Goal: Information Seeking & Learning: Learn about a topic

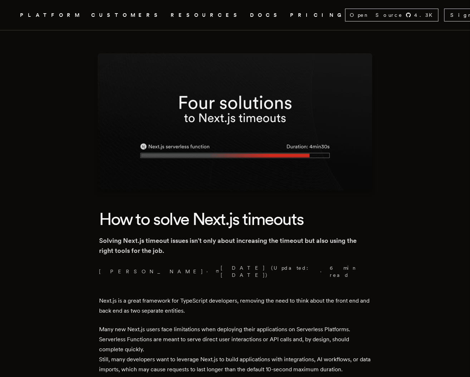
scroll to position [107, 0]
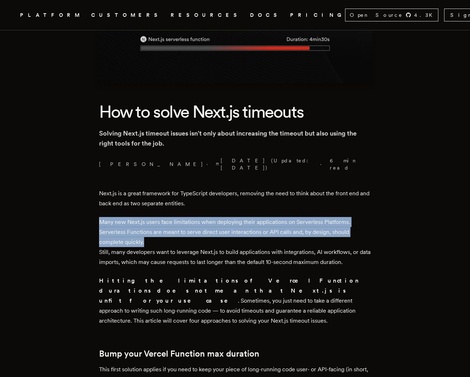
drag, startPoint x: 104, startPoint y: 215, endPoint x: 174, endPoint y: 235, distance: 72.5
click at [174, 235] on p "Many new Next.js users face limitations when deploying their applications on Se…" at bounding box center [235, 242] width 272 height 50
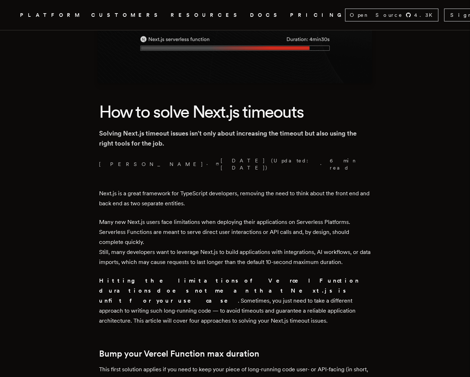
drag, startPoint x: 174, startPoint y: 235, endPoint x: 173, endPoint y: 258, distance: 22.9
click at [177, 258] on p "Many new Next.js users face limitations when deploying their applications on Se…" at bounding box center [235, 242] width 272 height 50
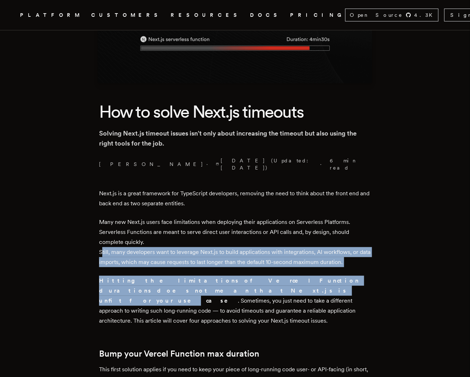
drag, startPoint x: 103, startPoint y: 243, endPoint x: 388, endPoint y: 262, distance: 286.0
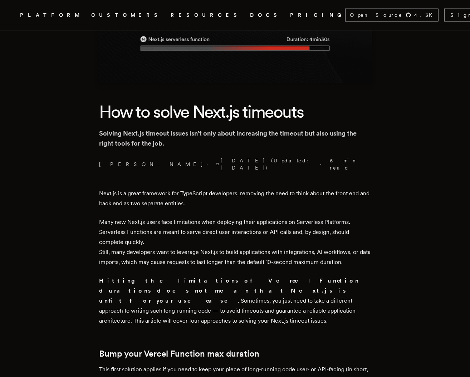
drag, startPoint x: 388, startPoint y: 262, endPoint x: 181, endPoint y: 289, distance: 209.2
click at [181, 289] on p "Hitting the limitations of Vercel Function durations does not mean that Next.js…" at bounding box center [235, 301] width 272 height 50
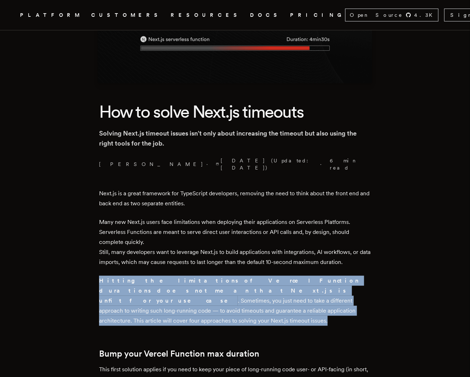
drag, startPoint x: 211, startPoint y: 300, endPoint x: 101, endPoint y: 274, distance: 112.4
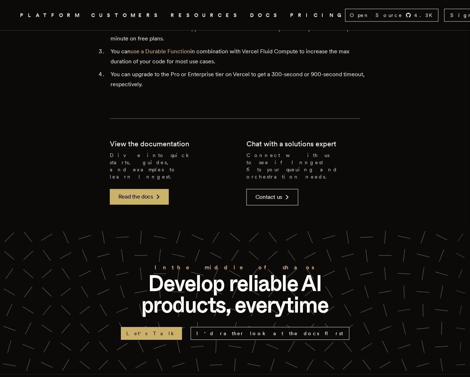
scroll to position [1967, 0]
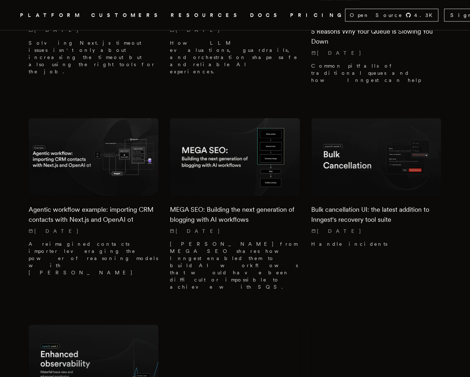
scroll to position [2074, 0]
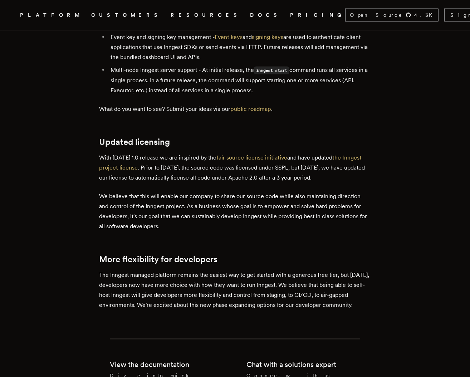
scroll to position [1430, 0]
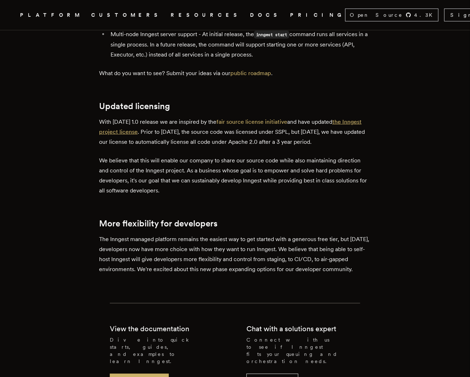
click at [353, 118] on link "the Inngest project license" at bounding box center [230, 126] width 262 height 17
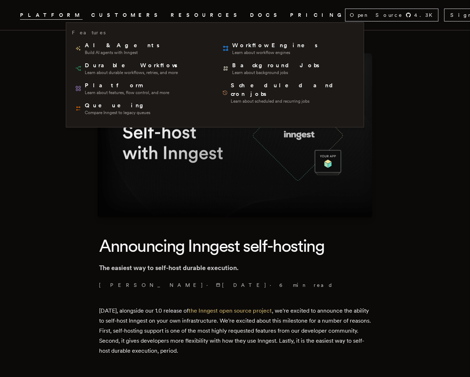
click at [83, 19] on span "PLATFORM" at bounding box center [51, 15] width 63 height 9
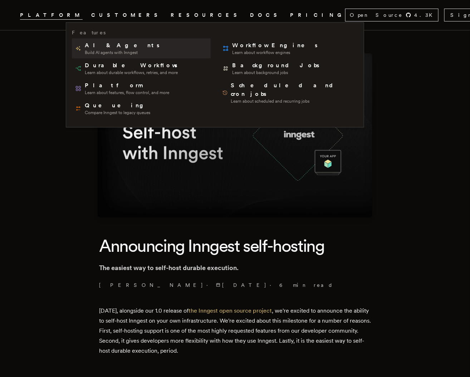
click at [136, 53] on span "Build AI agents with Inngest" at bounding box center [123, 53] width 76 height 6
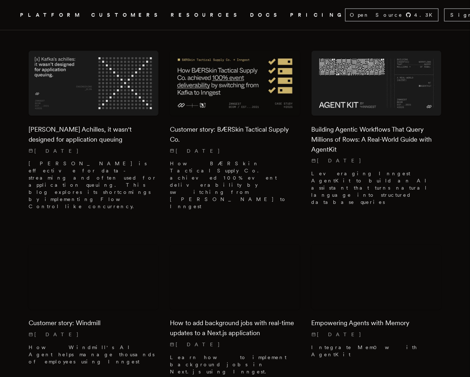
scroll to position [644, 0]
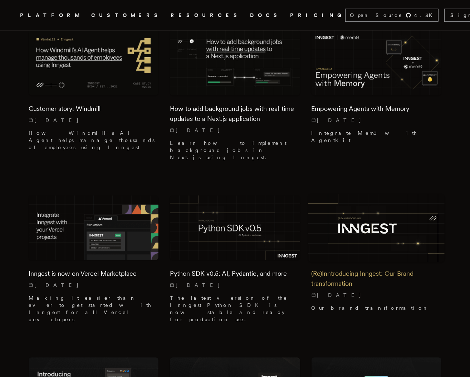
click at [355, 269] on h2 "(Re)Inntroducing Inngest: Our Brand transformation" at bounding box center [376, 279] width 130 height 20
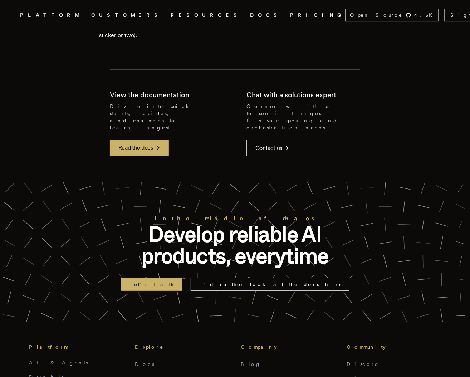
scroll to position [1180, 0]
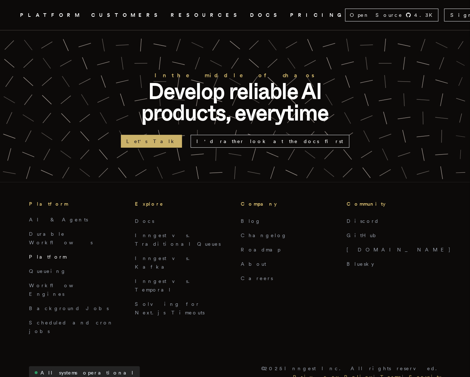
click at [32, 254] on link "Platform" at bounding box center [48, 257] width 38 height 6
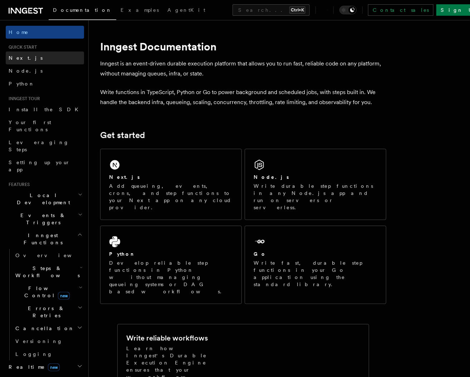
click at [49, 59] on link "Next.js" at bounding box center [45, 57] width 78 height 13
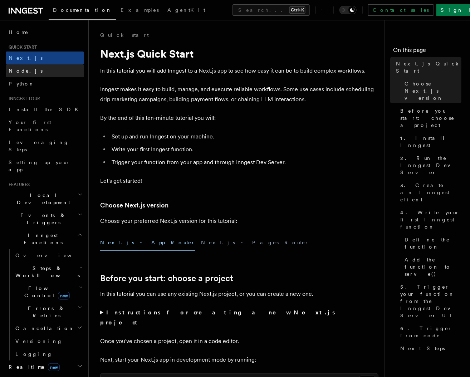
click at [42, 71] on link "Node.js" at bounding box center [45, 70] width 78 height 13
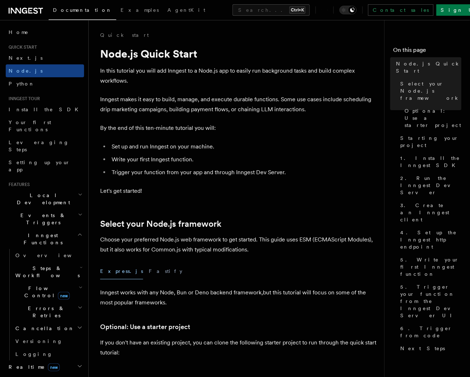
click at [77, 232] on icon "button" at bounding box center [79, 235] width 5 height 6
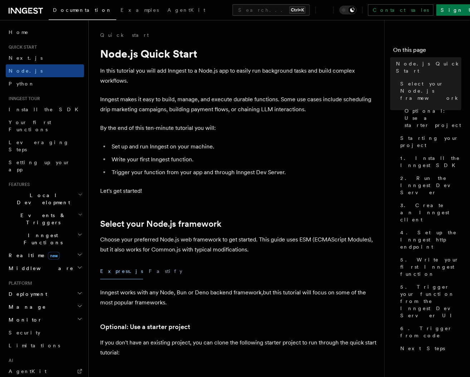
scroll to position [105, 0]
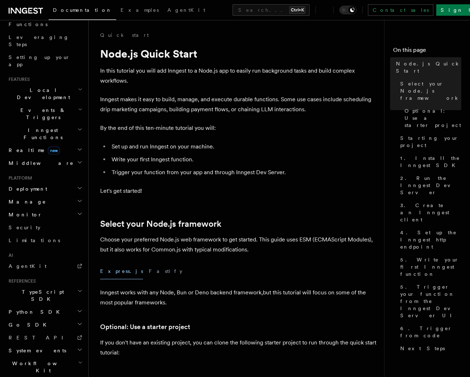
click at [30, 360] on span "Workflow Kit" at bounding box center [42, 367] width 72 height 14
click at [32, 377] on span "Introduction" at bounding box center [40, 383] width 51 height 7
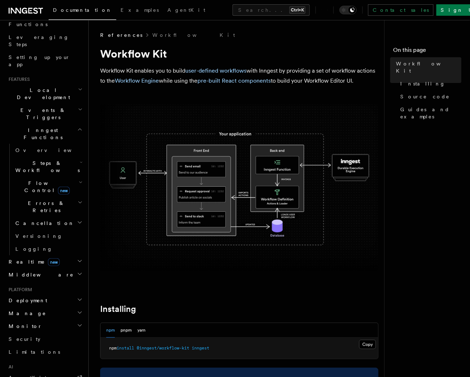
click at [464, 258] on nav "On this page Workflow Kit Installing Source code Guides and examples" at bounding box center [427, 198] width 86 height 357
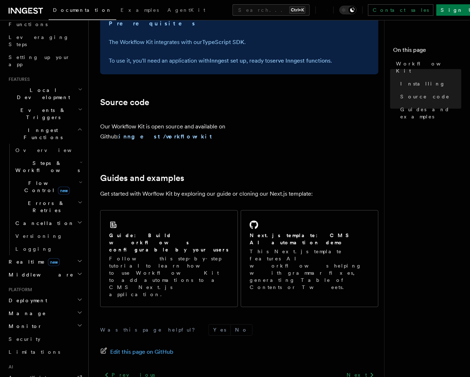
scroll to position [378, 0]
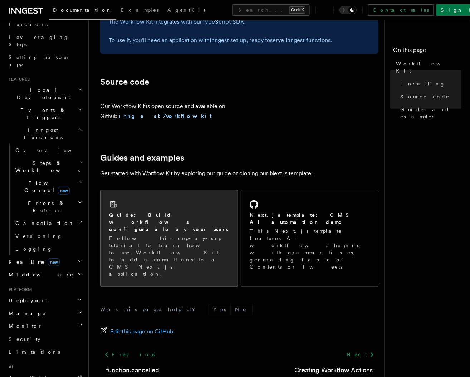
click at [221, 212] on div "Guide: Build workflows configurable by your users Follow this step-by-step tuto…" at bounding box center [169, 245] width 120 height 66
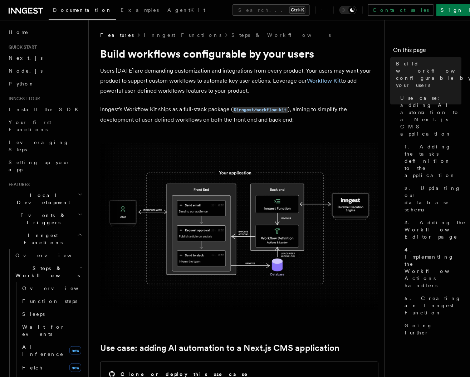
click at [147, 151] on img at bounding box center [239, 226] width 278 height 167
click at [396, 290] on nav "On this page Build workflows configurable by your users Use case: adding AI aut…" at bounding box center [427, 198] width 86 height 357
click at [388, 291] on nav "On this page Build workflows configurable by your users Use case: adding AI aut…" at bounding box center [427, 198] width 86 height 357
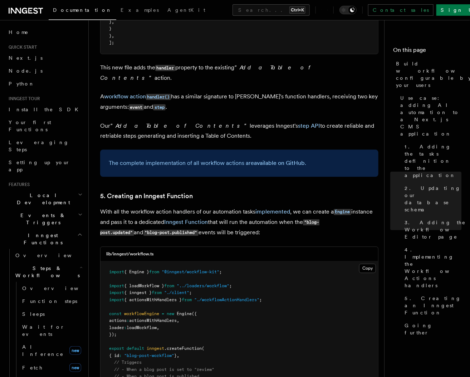
scroll to position [3144, 0]
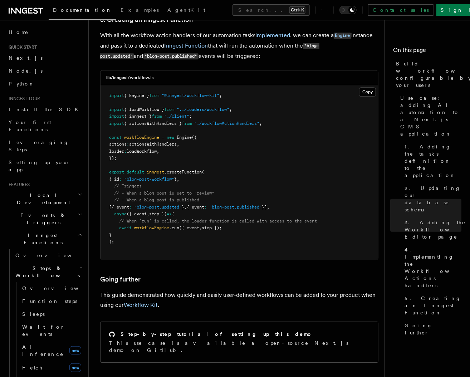
click at [242, 274] on h3 "Going further" at bounding box center [239, 279] width 278 height 10
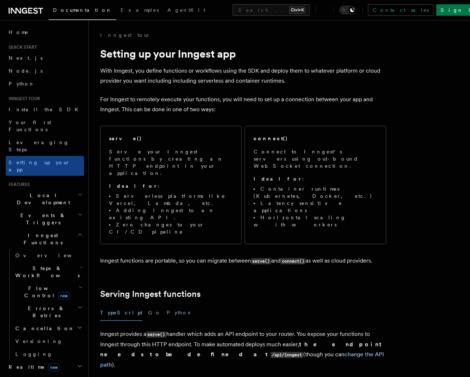
click at [159, 83] on p "With Inngest, you define functions or workflows using the SDK and deploy them t…" at bounding box center [243, 76] width 286 height 20
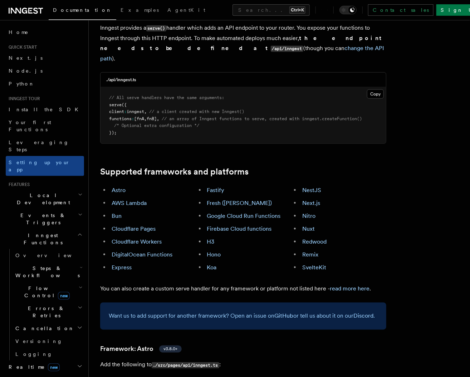
scroll to position [4726, 0]
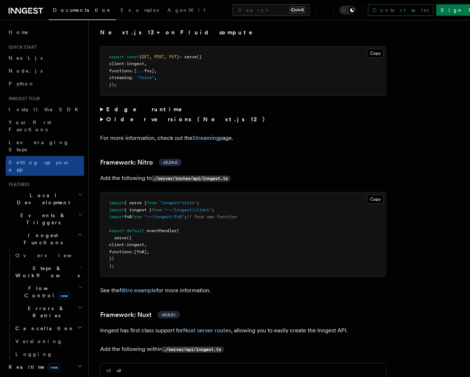
scroll to position [4690, 0]
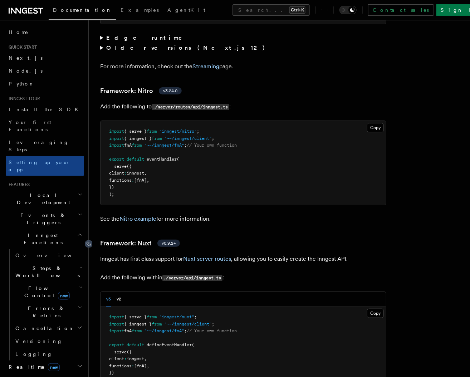
click at [88, 240] on icon at bounding box center [88, 243] width 7 height 7
